Goal: Task Accomplishment & Management: Manage account settings

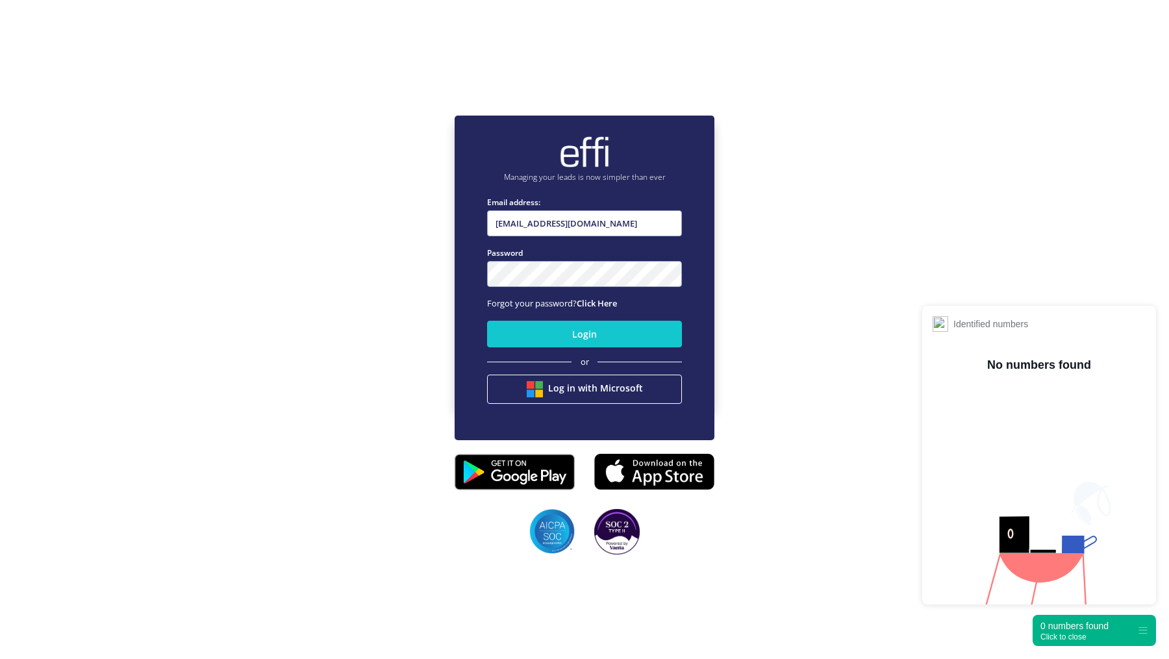
click at [0, 591] on nordpass-portal at bounding box center [0, 591] width 0 height 0
type input "[EMAIL_ADDRESS][DOMAIN_NAME]"
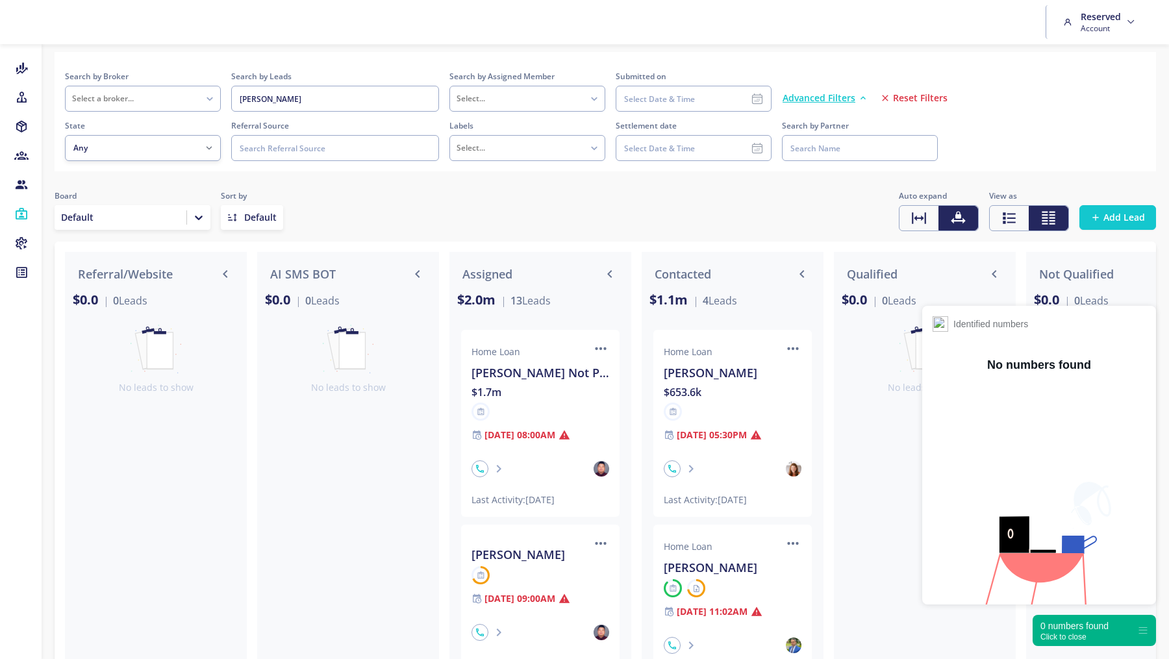
click at [907, 95] on span "Reset Filters" at bounding box center [920, 98] width 55 height 13
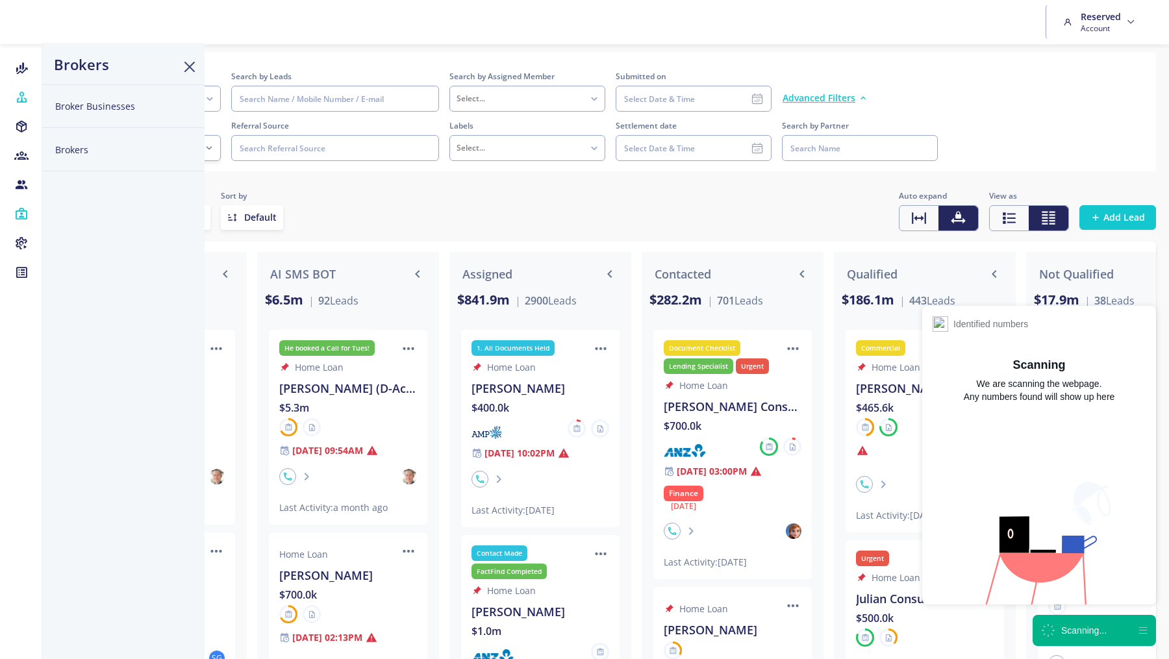
click at [75, 103] on button "Broker Businesses" at bounding box center [123, 106] width 162 height 44
select select
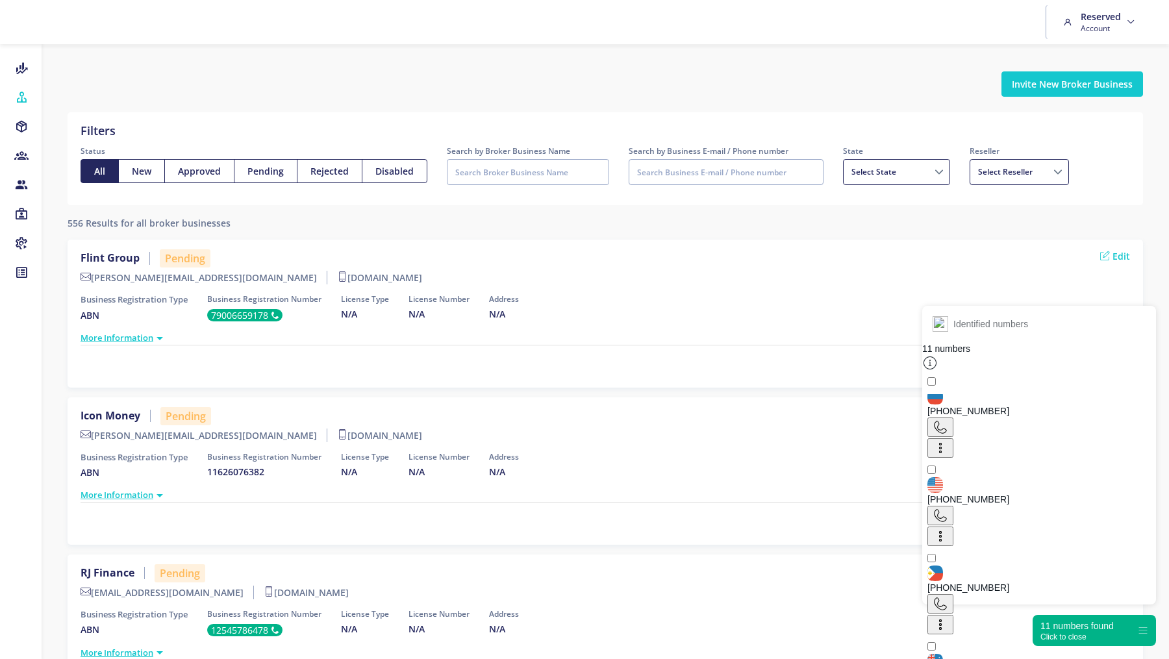
click at [1056, 633] on div "Click to close" at bounding box center [1077, 637] width 73 height 9
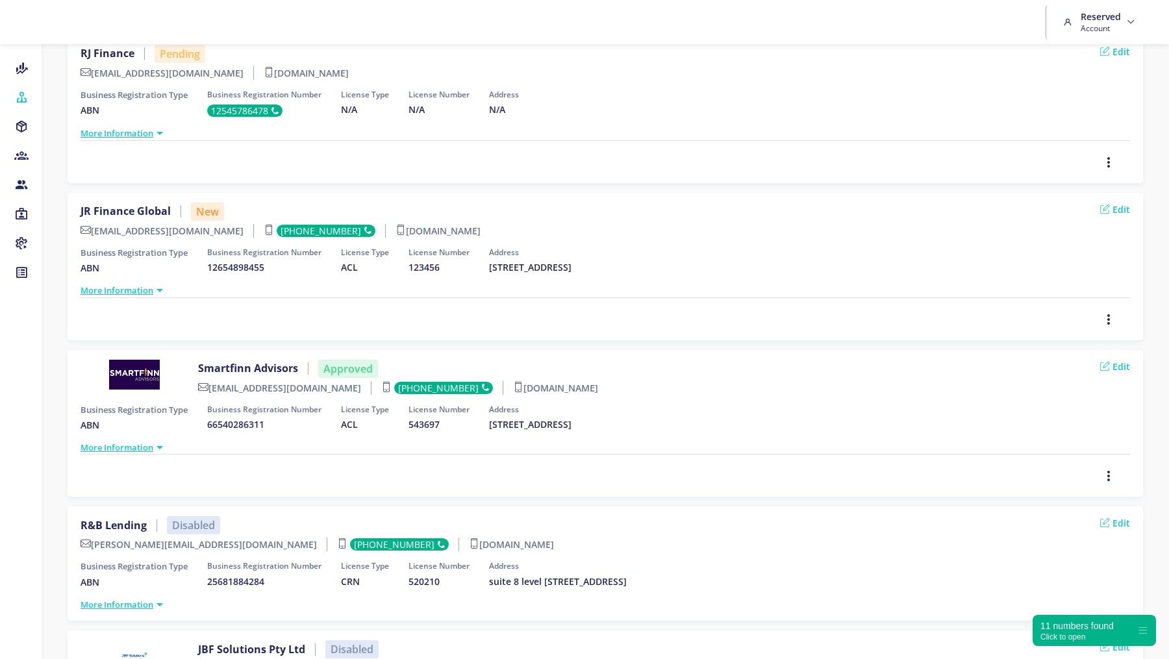
scroll to position [514, 0]
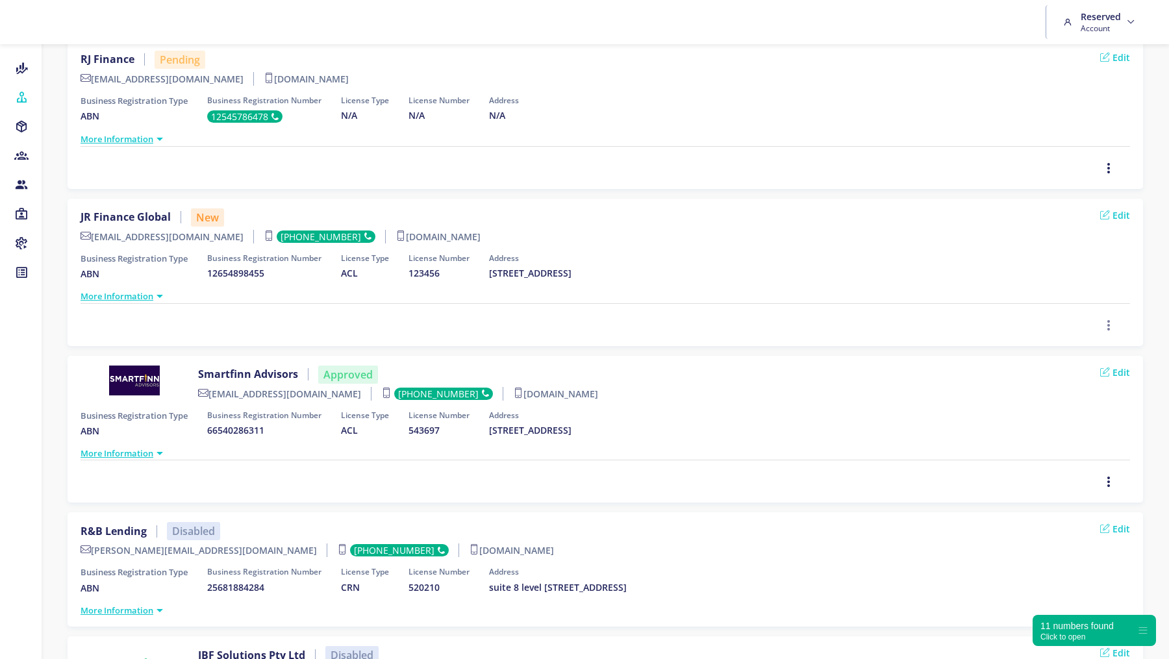
click at [1107, 318] on icon "button" at bounding box center [1109, 325] width 10 height 14
click at [1072, 297] on span "Delete" at bounding box center [1070, 298] width 29 height 12
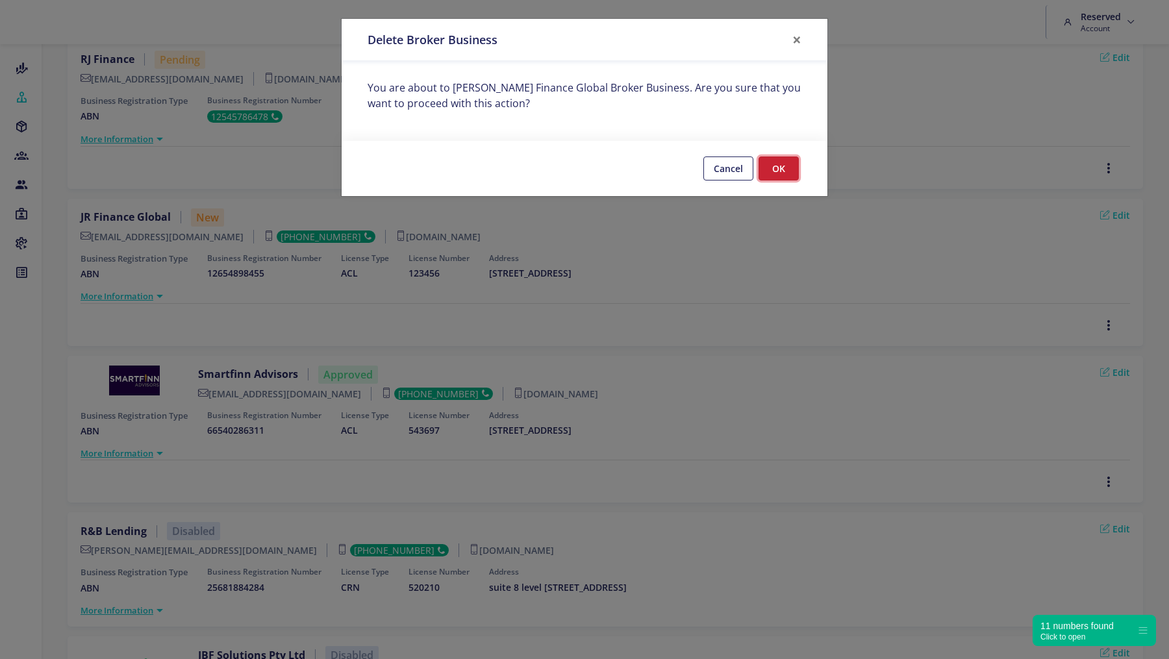
click at [774, 170] on button "OK" at bounding box center [779, 169] width 40 height 24
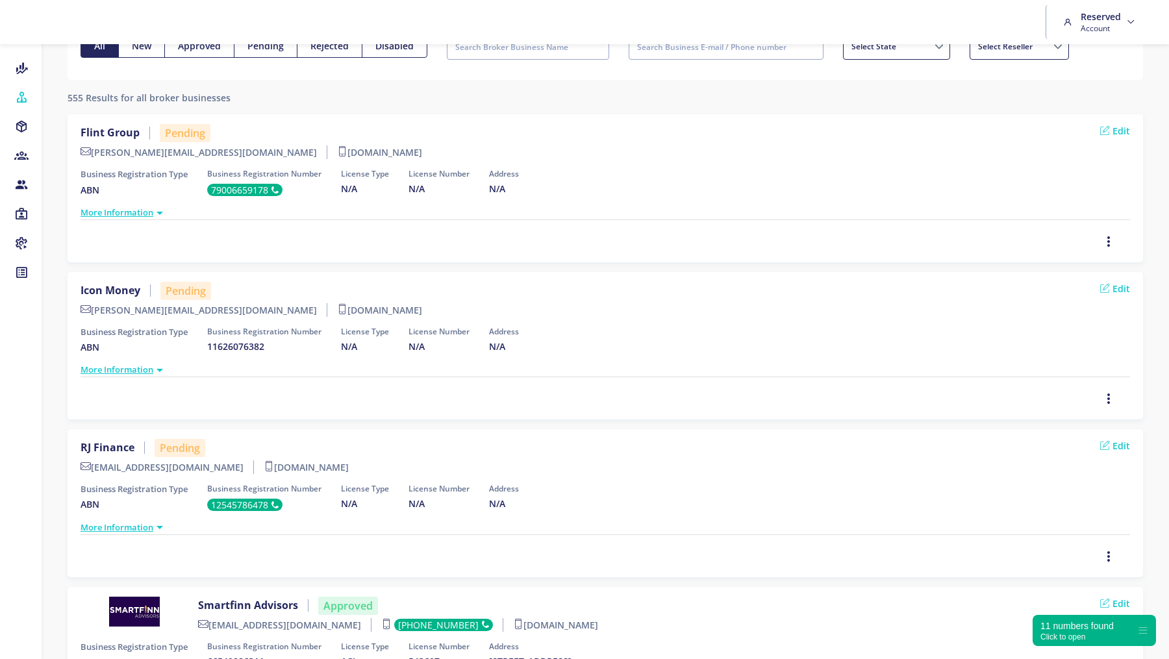
scroll to position [0, 0]
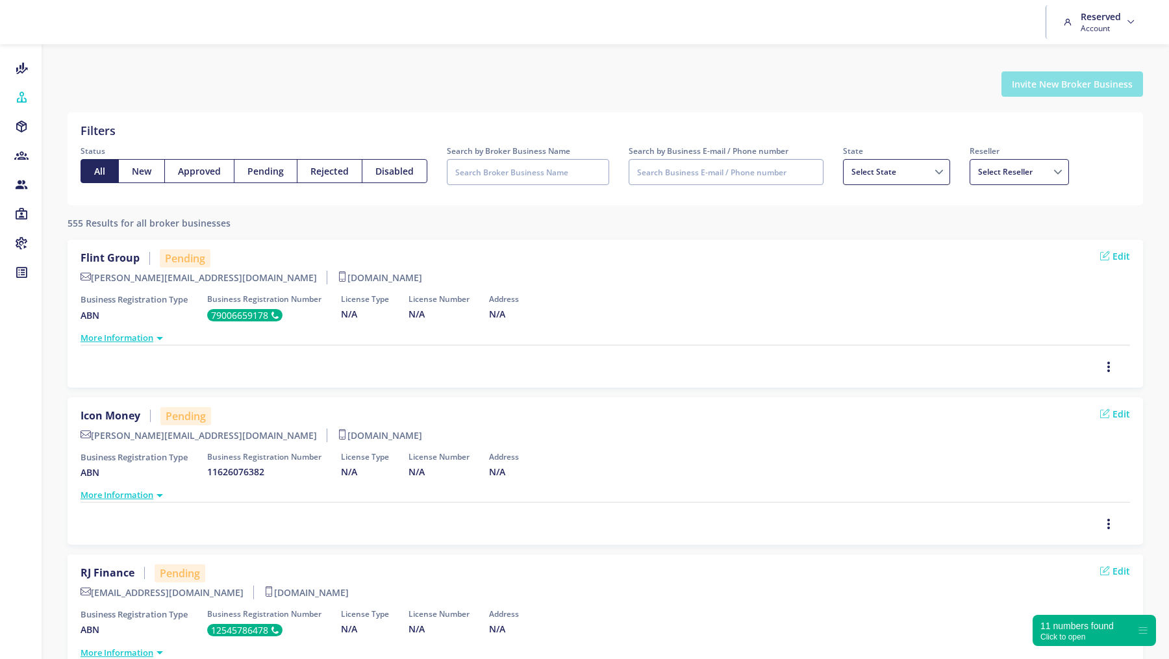
click at [1061, 90] on button "Invite New Broker Business" at bounding box center [1073, 83] width 142 height 25
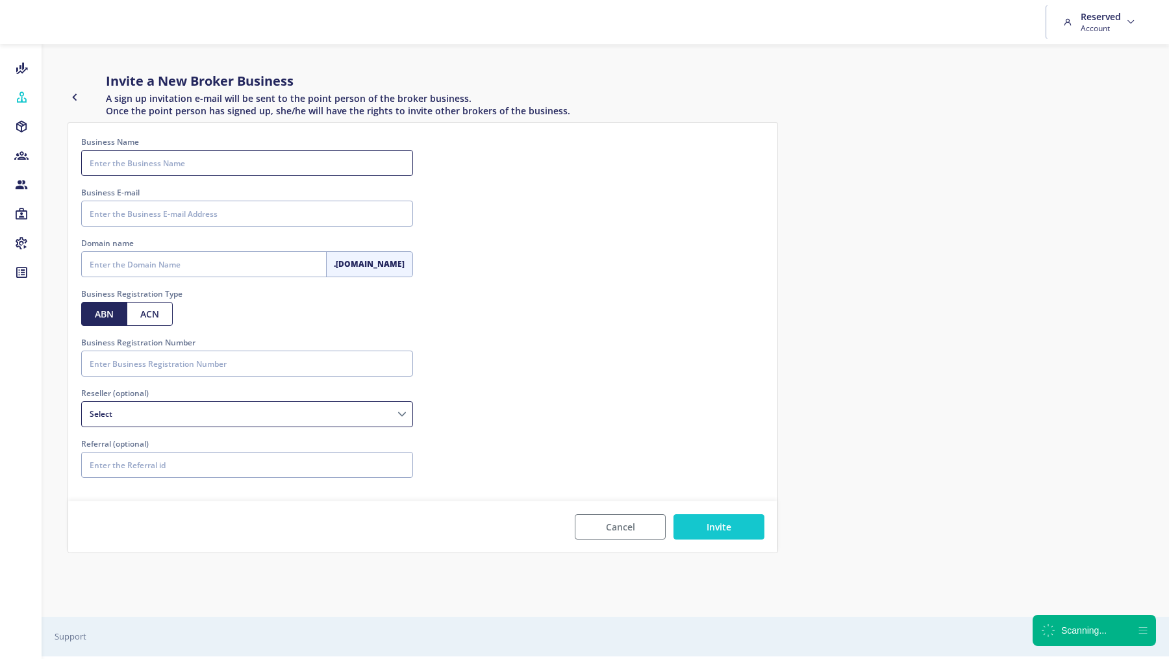
click at [213, 158] on input "Business Name" at bounding box center [247, 163] width 332 height 26
type input "Quest Finance"
click at [189, 206] on input "Business E-mail" at bounding box center [247, 214] width 332 height 26
paste input "walta.kazzi@quest.finance"
type input "walta.kazzi@quest.finance"
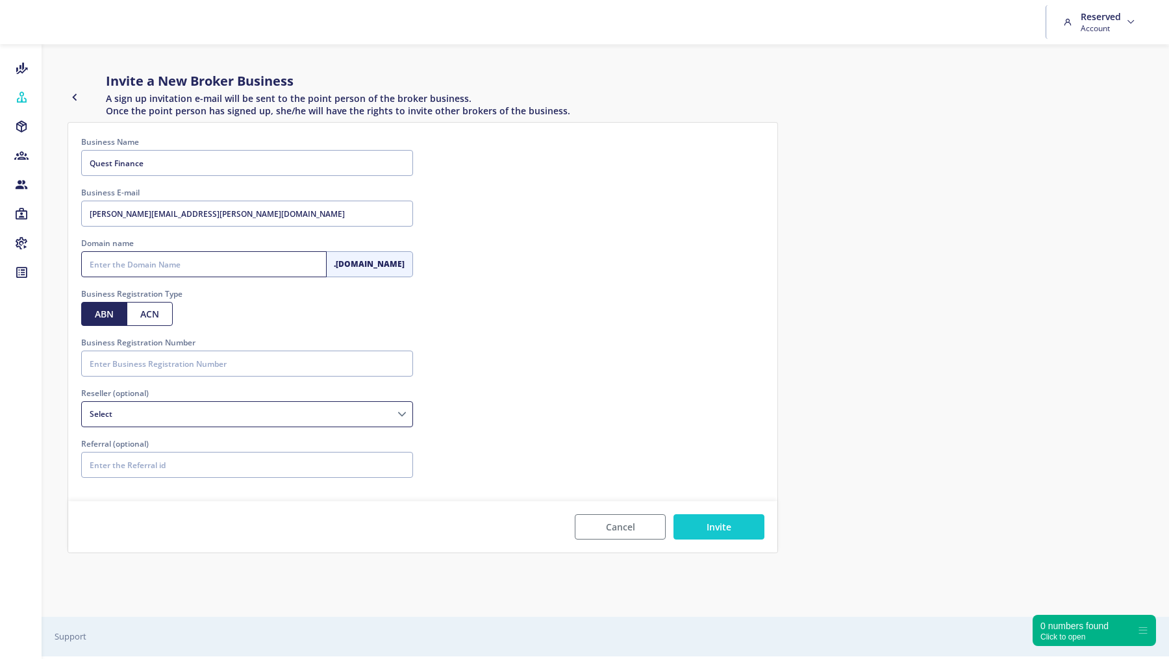
click at [127, 266] on input "Domain name" at bounding box center [204, 264] width 246 height 26
type input "questfinance"
click at [111, 371] on input "Business Registration Number" at bounding box center [247, 364] width 332 height 26
click at [189, 362] on input "Business Registration Number" at bounding box center [247, 364] width 332 height 26
paste input "17625126641"
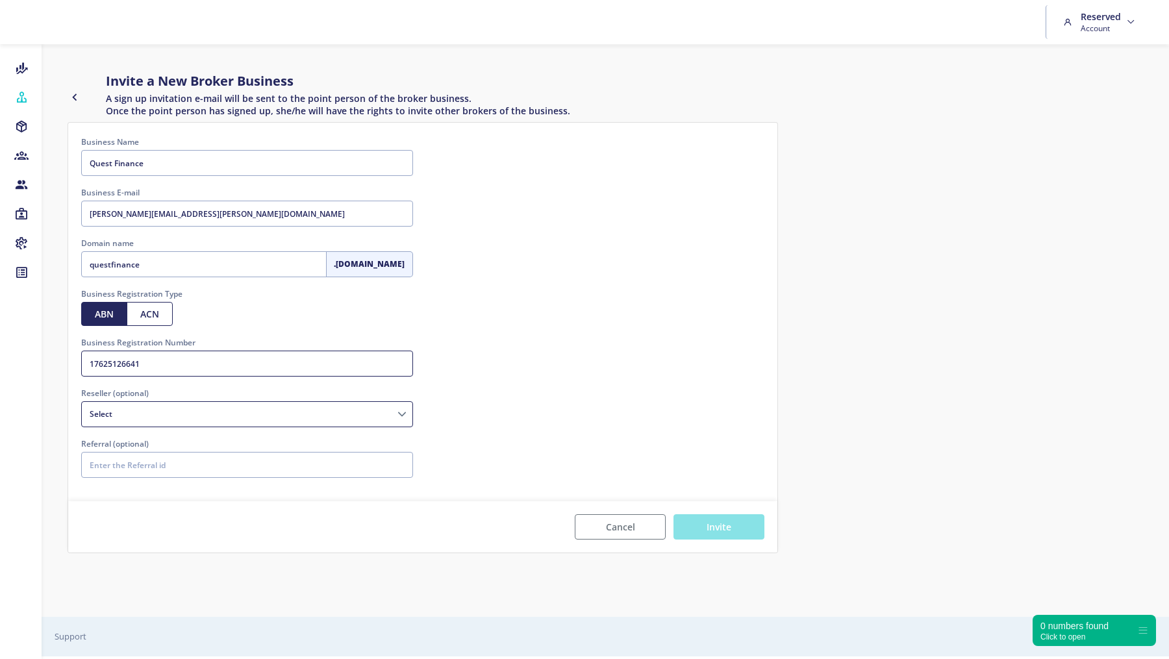
type input "17625126641"
click at [708, 525] on button "Invite" at bounding box center [719, 526] width 91 height 25
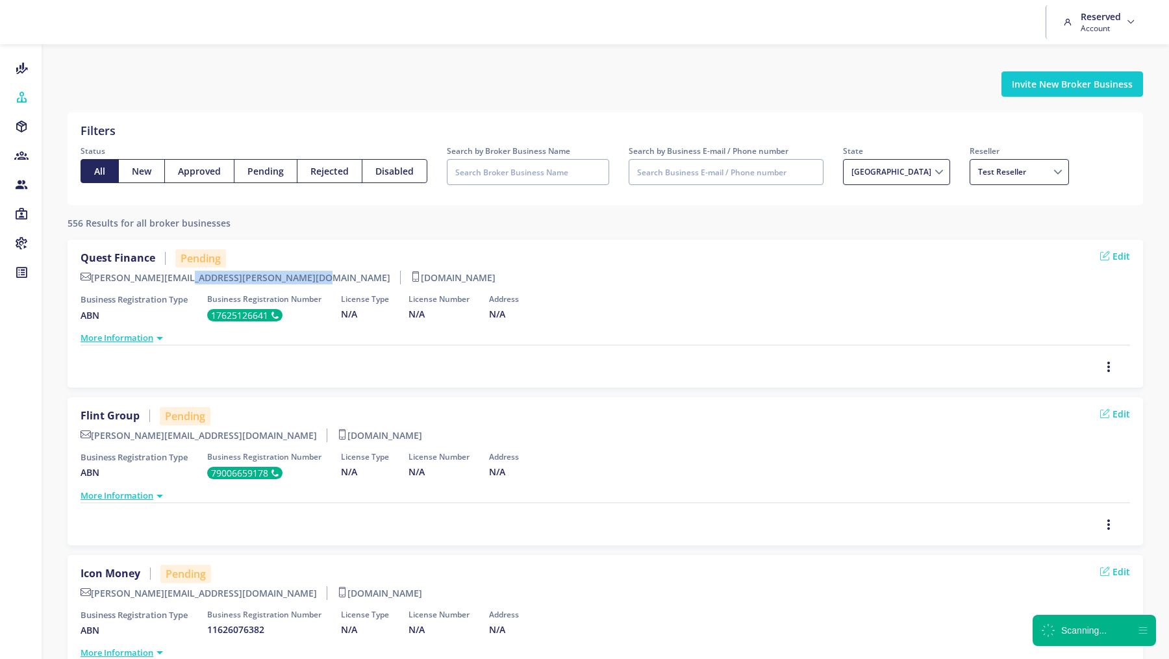
drag, startPoint x: 216, startPoint y: 275, endPoint x: 95, endPoint y: 281, distance: 120.9
click at [95, 281] on label "walta.kazzi@quest.finance" at bounding box center [241, 278] width 320 height 14
copy label "walta.kazzi@quest.finance"
click at [1123, 252] on link "Edit" at bounding box center [1115, 256] width 30 height 14
select select
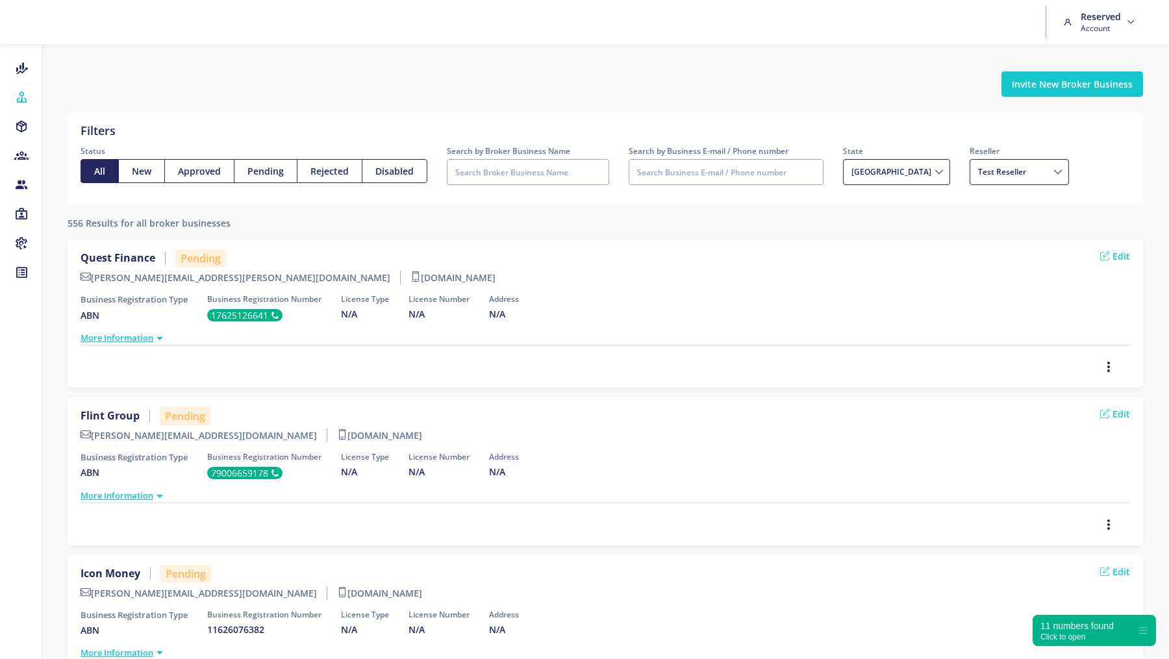
select select
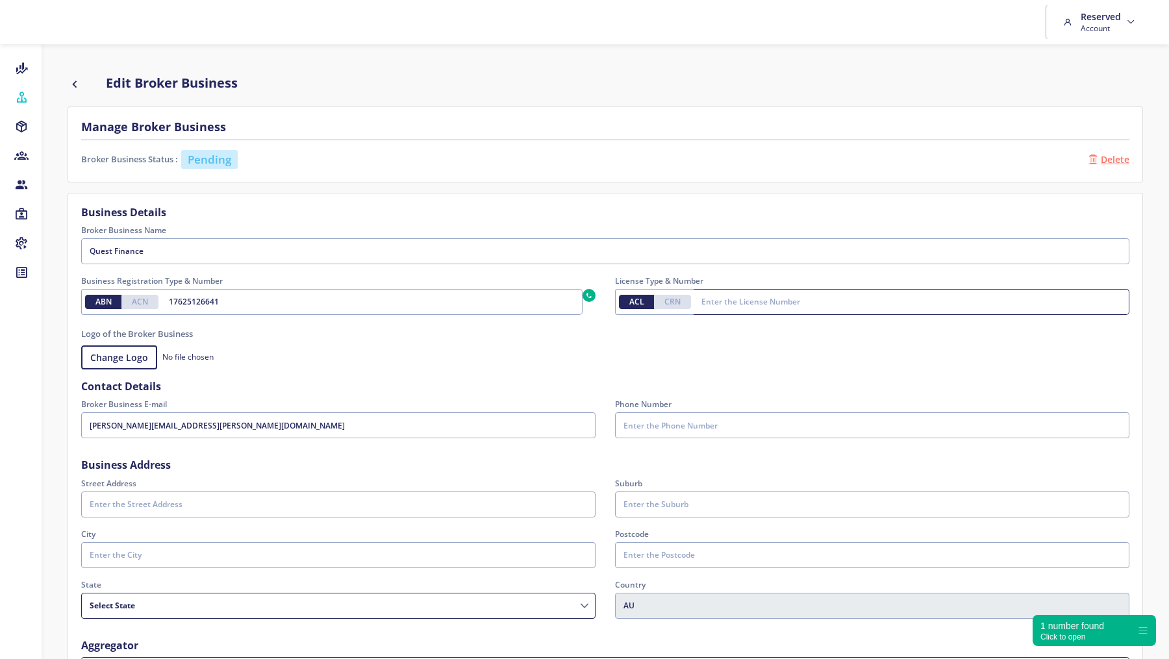
click at [755, 302] on input "License Type & Number" at bounding box center [912, 302] width 436 height 26
click at [733, 301] on input "License Type & Number" at bounding box center [912, 302] width 436 height 26
paste input "483459"
type input "483459"
click at [672, 424] on input "Phone Number" at bounding box center [872, 425] width 514 height 26
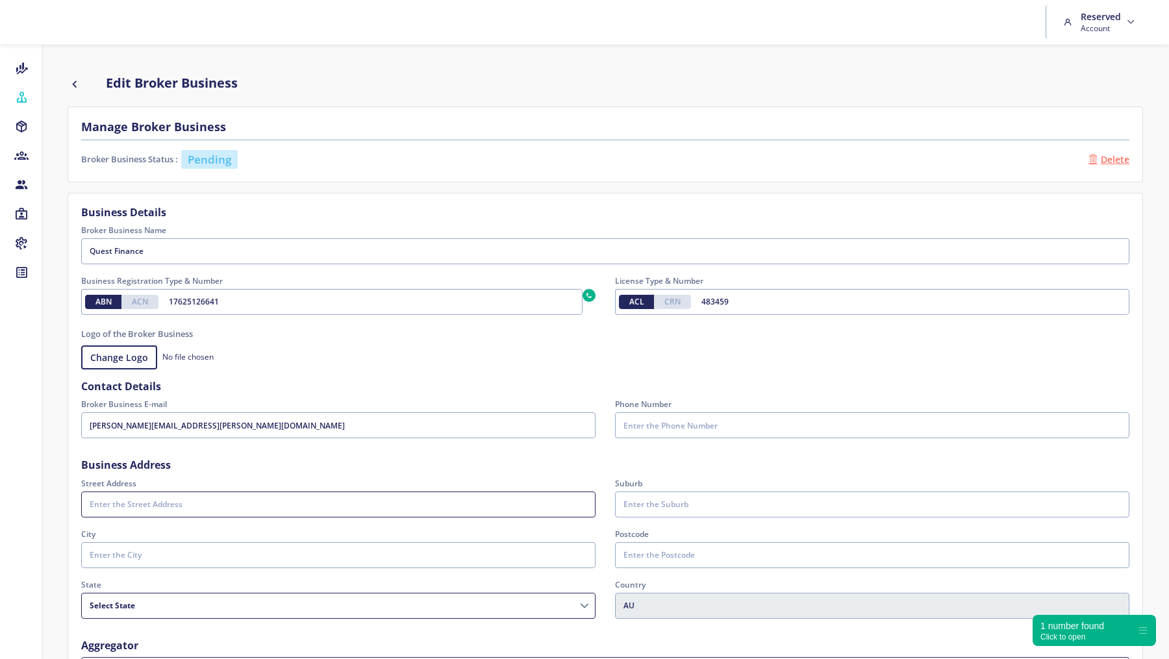
click at [177, 497] on input "Street Address" at bounding box center [338, 505] width 514 height 26
paste input "Level 27, Tower one/100 Barangaroo Ave, Barangaroo NSW 2000"
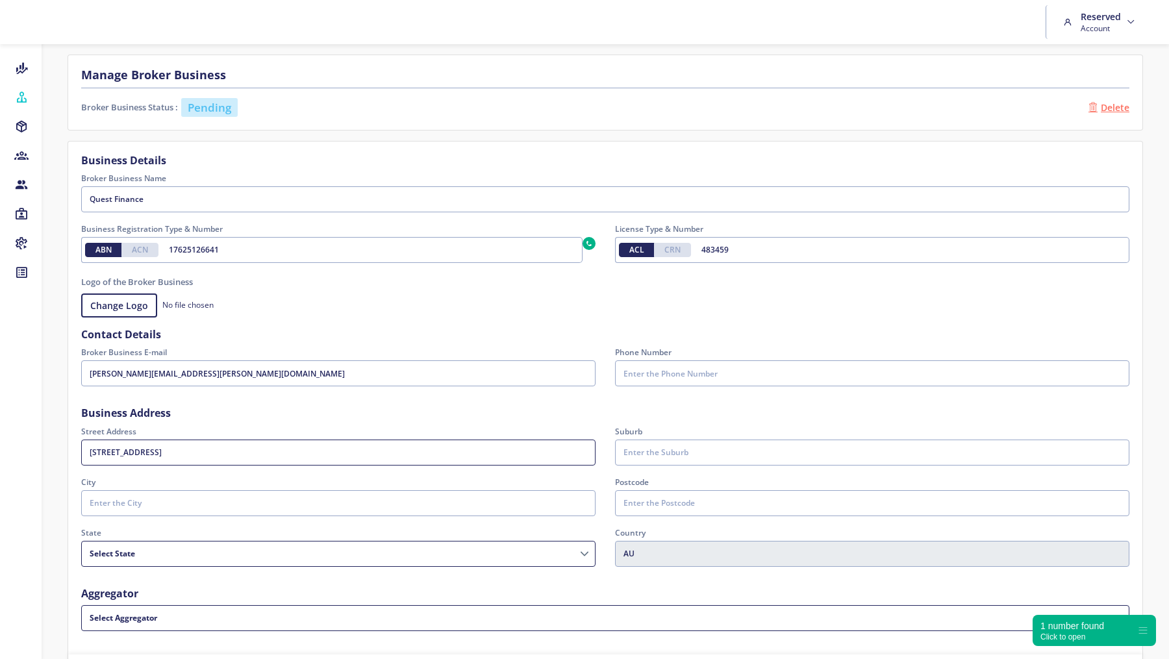
scroll to position [66, 0]
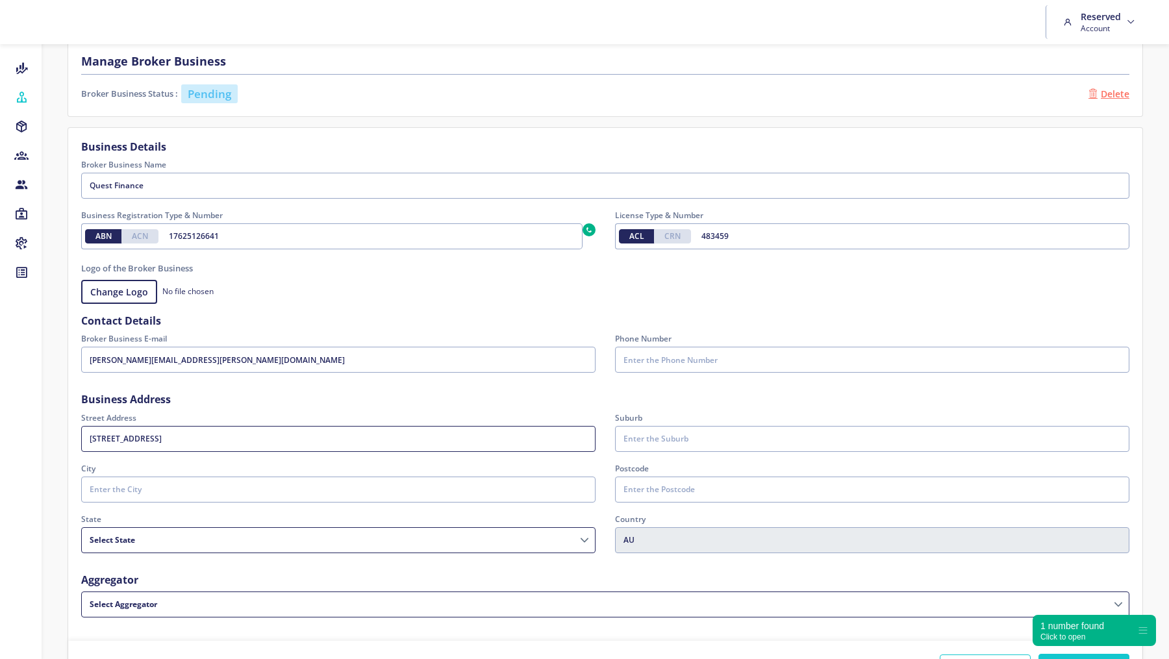
drag, startPoint x: 247, startPoint y: 438, endPoint x: 288, endPoint y: 438, distance: 40.9
click at [288, 438] on input "Level 27, Tower one/100 Barangaroo Ave, Barangaroo NSW 2000" at bounding box center [338, 439] width 514 height 26
type input "Level 27, Tower one/100 Barangaroo Ave, Barangaroo NSW 2000"
click at [632, 442] on input "Suburb" at bounding box center [872, 439] width 514 height 26
paste input "Barangaroo"
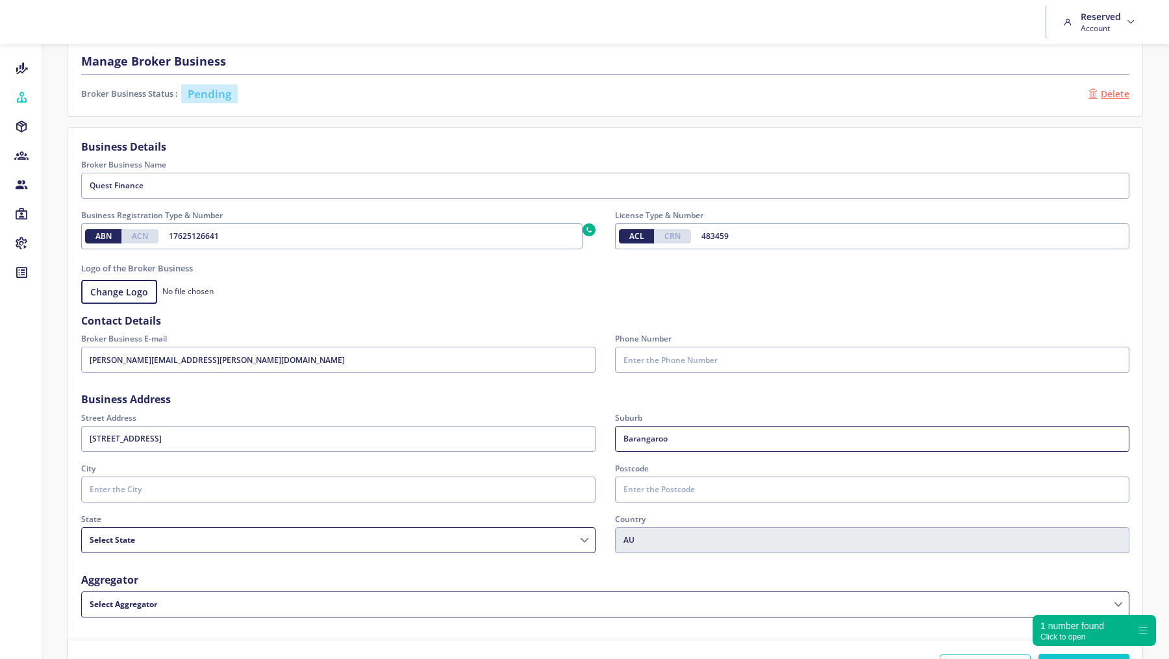
type input "Barangaroo"
drag, startPoint x: 351, startPoint y: 441, endPoint x: 259, endPoint y: 436, distance: 92.4
click at [256, 439] on input "Level 27, Tower one/100 Barangaroo Ave, Barangaroo NSW 2000" at bounding box center [338, 439] width 514 height 26
type input "Level 27, Tower one/100 Barangaroo Ave"
click at [663, 490] on input "Postcode" at bounding box center [872, 490] width 514 height 26
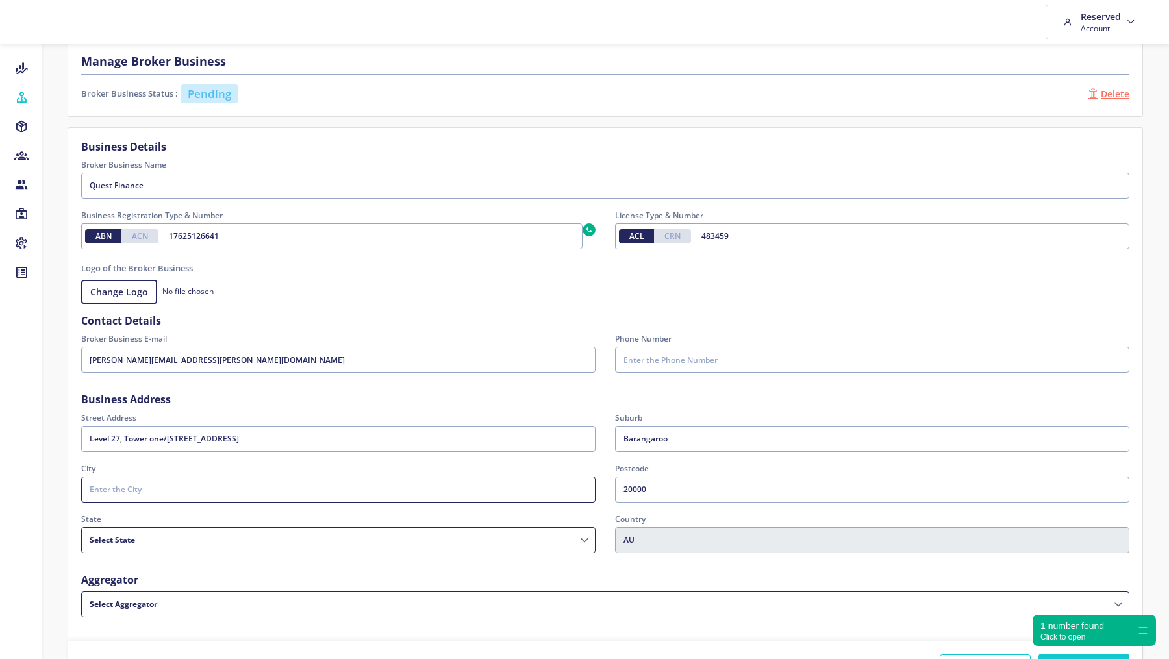
click at [177, 486] on input "City" at bounding box center [338, 490] width 514 height 26
click at [661, 491] on input "20000" at bounding box center [872, 490] width 514 height 26
type input "2000"
click at [138, 494] on input "City" at bounding box center [338, 490] width 514 height 26
type input "Sydney"
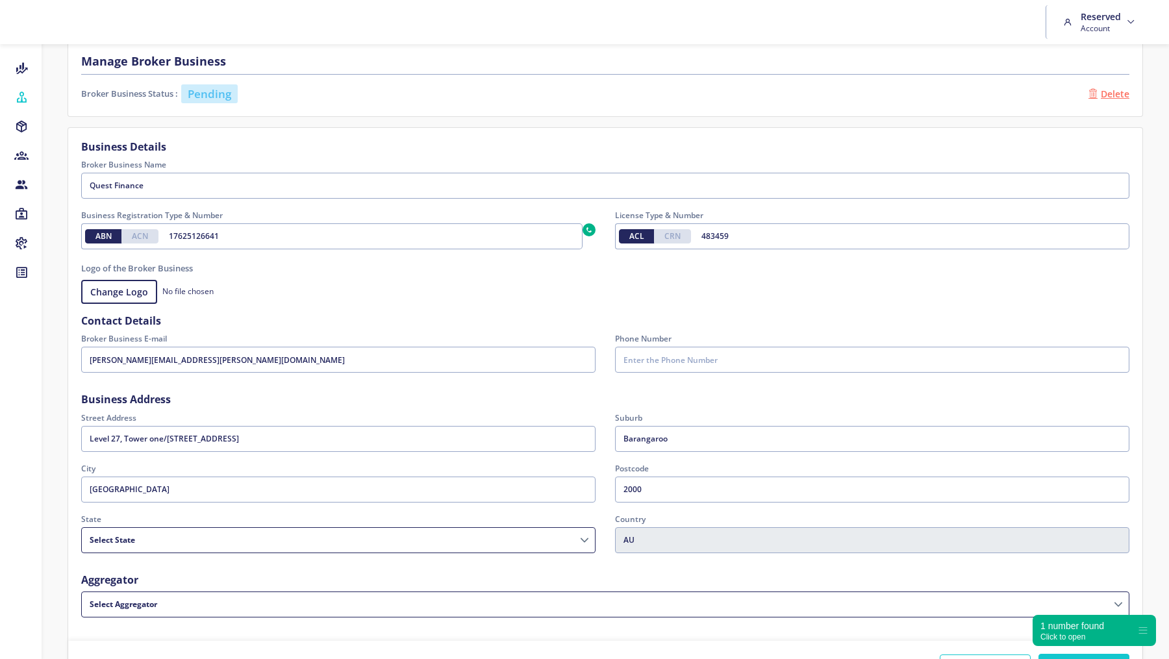
click at [127, 533] on select "Australian Capital Territory New South Wales Northern Territory Queensland Sout…" at bounding box center [338, 540] width 514 height 26
select select "NSW"
click at [81, 527] on select "Australian Capital Territory New South Wales Northern Territory Queensland Sout…" at bounding box center [338, 540] width 514 height 26
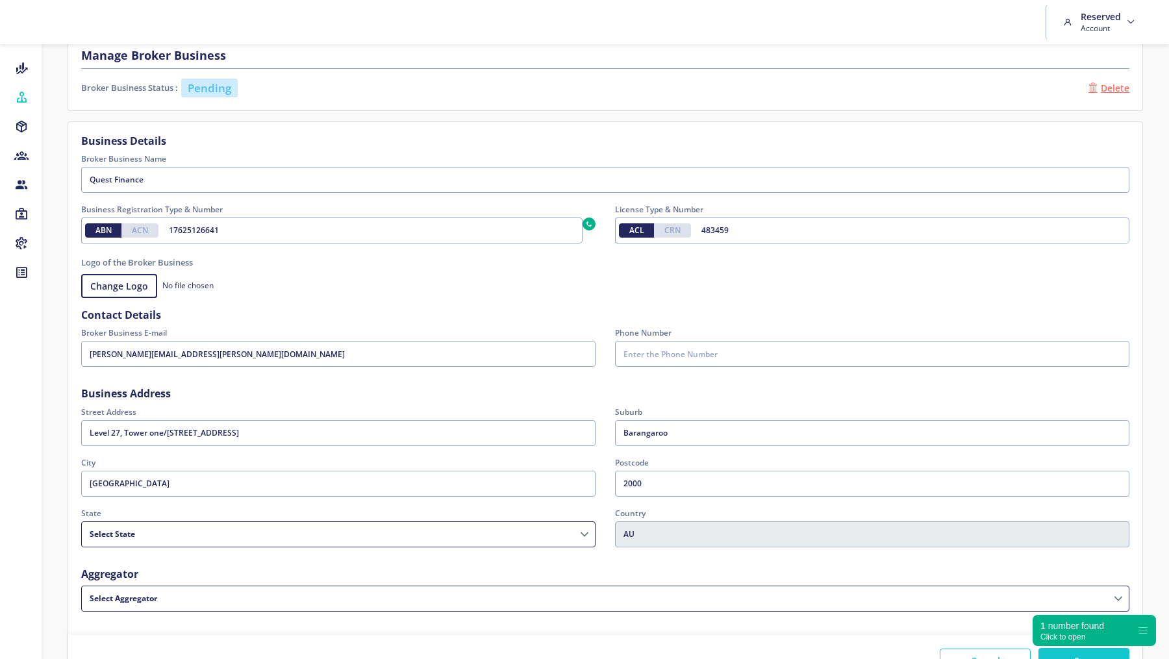
scroll to position [162, 0]
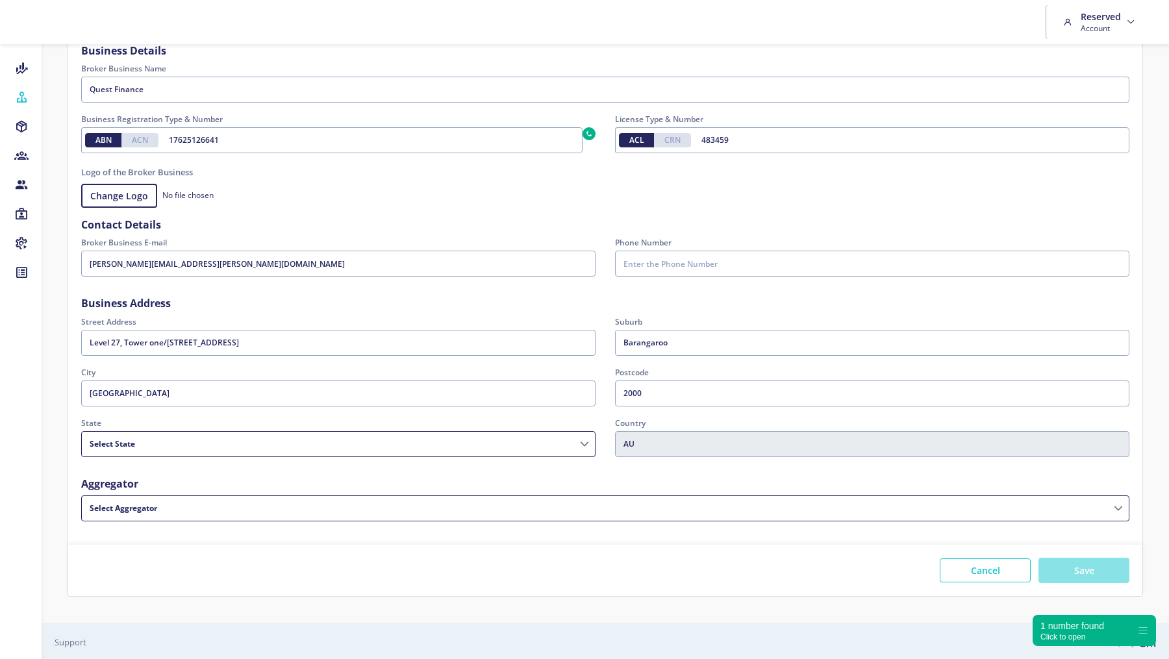
click at [1060, 570] on button "Save" at bounding box center [1084, 570] width 91 height 25
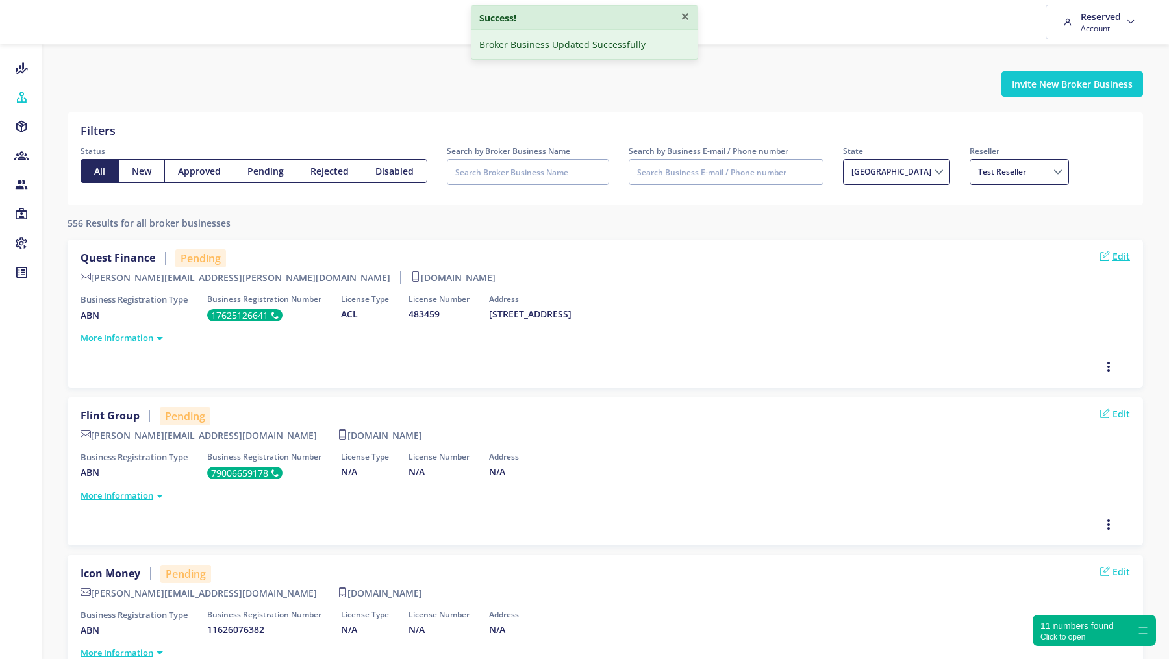
click at [1115, 255] on link "Edit" at bounding box center [1115, 256] width 30 height 14
select select
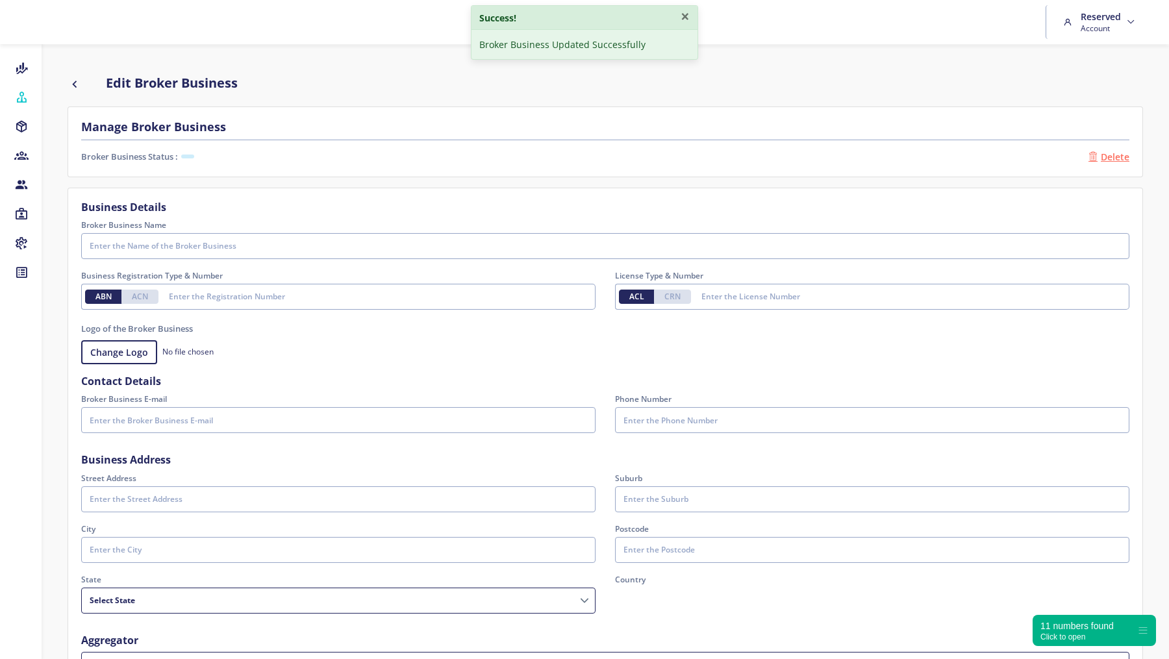
type input "Quest Finance"
type input "17625126641"
type input "483459"
type input "walta.kazzi@quest.finance"
type input "Level 27, Tower one/100 Barangaroo Ave"
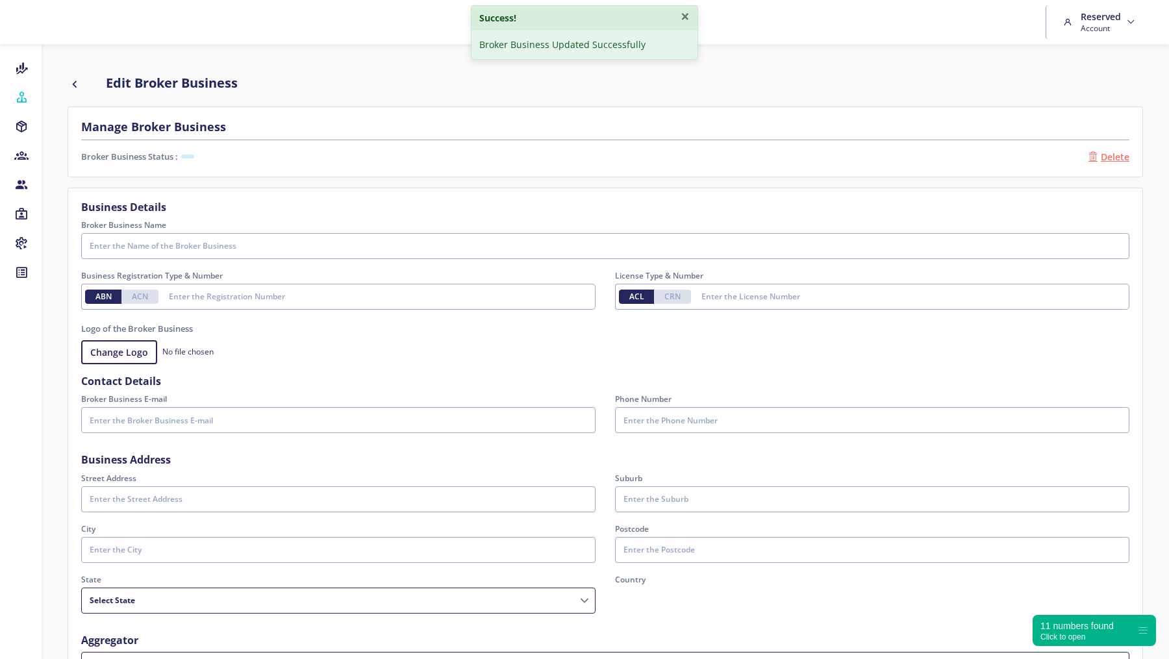
type input "Barangaroo"
type input "Sydney"
type input "2000"
select select "NSW"
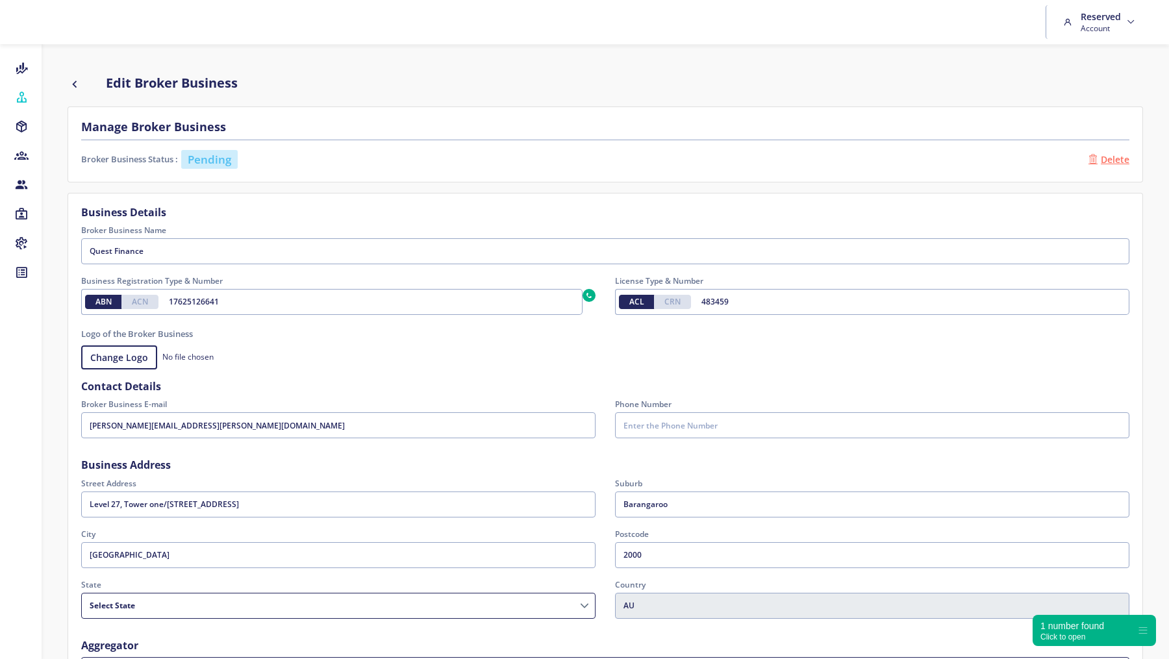
click at [135, 352] on label "No file chosen" at bounding box center [162, 358] width 162 height 25
click at [135, 352] on input "No file chosen" at bounding box center [605, 358] width 1048 height 25
type input "C:\fakepath\Vector.png"
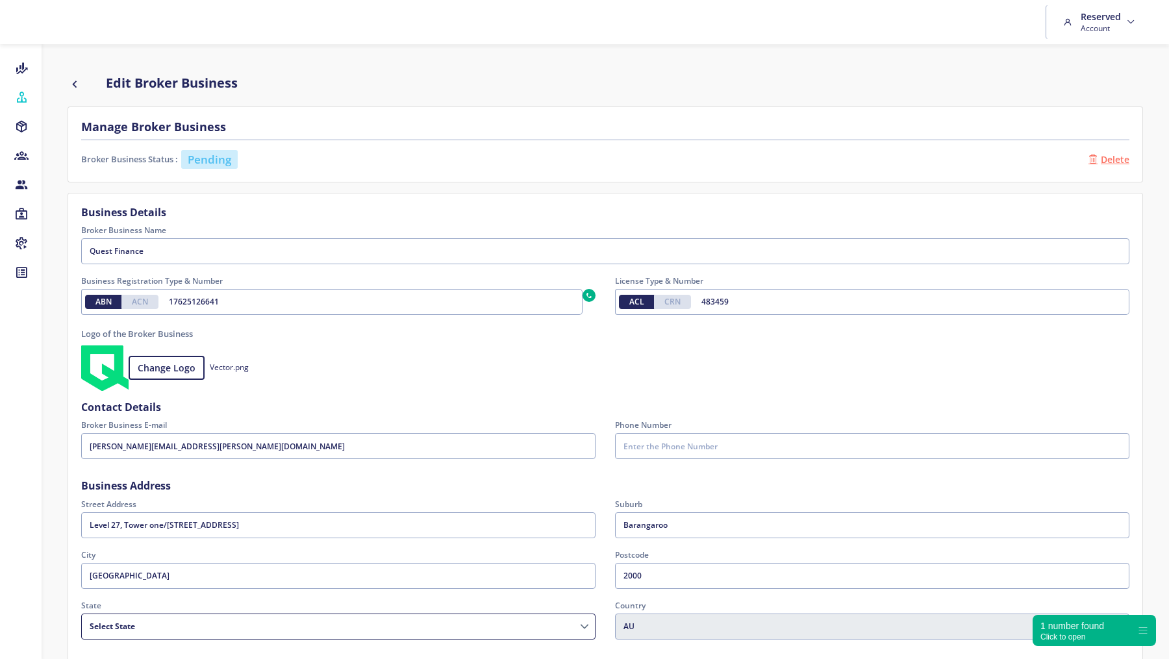
scroll to position [183, 0]
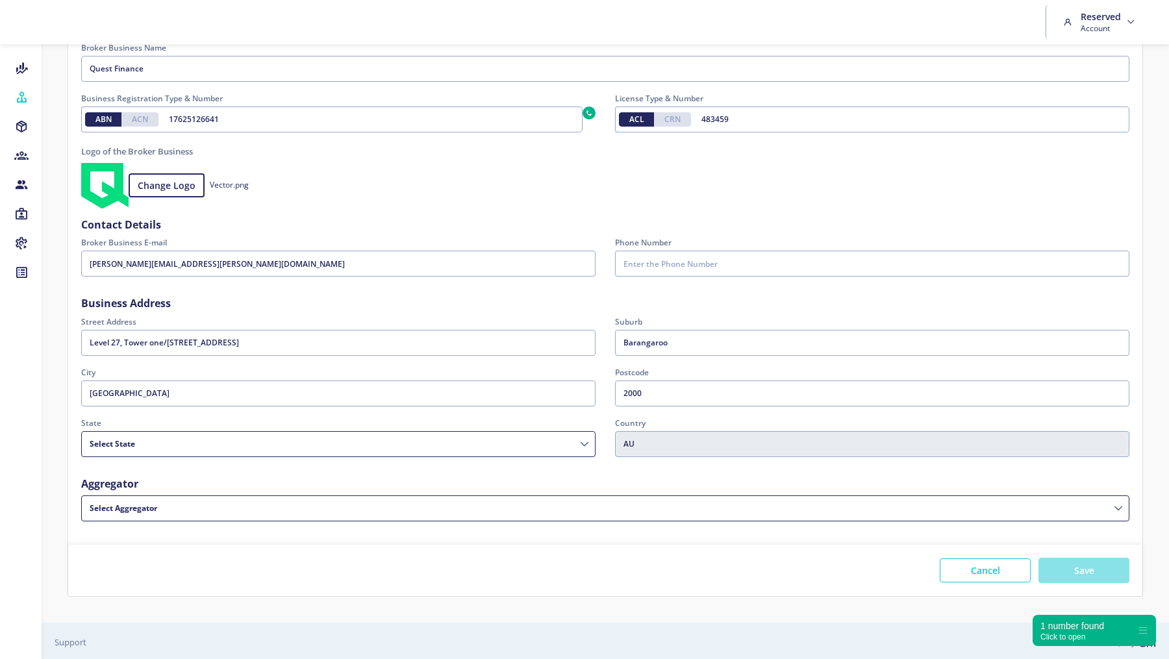
click at [1074, 576] on button "Save" at bounding box center [1084, 570] width 91 height 25
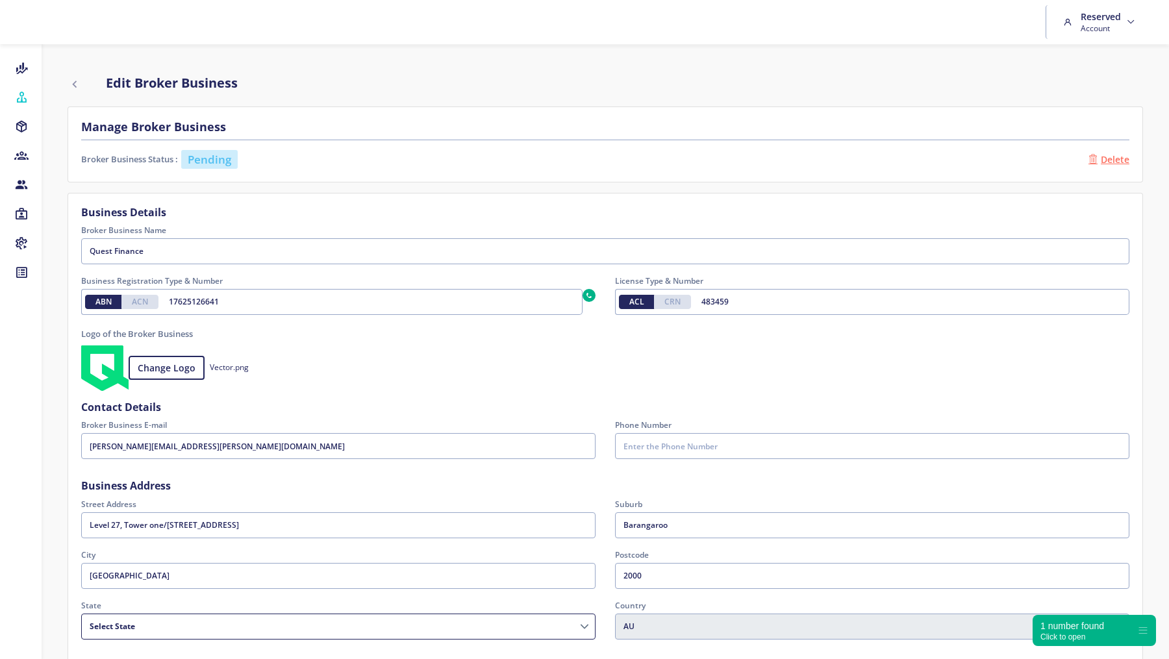
click at [75, 81] on icon "button" at bounding box center [75, 84] width 14 height 16
